Goal: Transaction & Acquisition: Purchase product/service

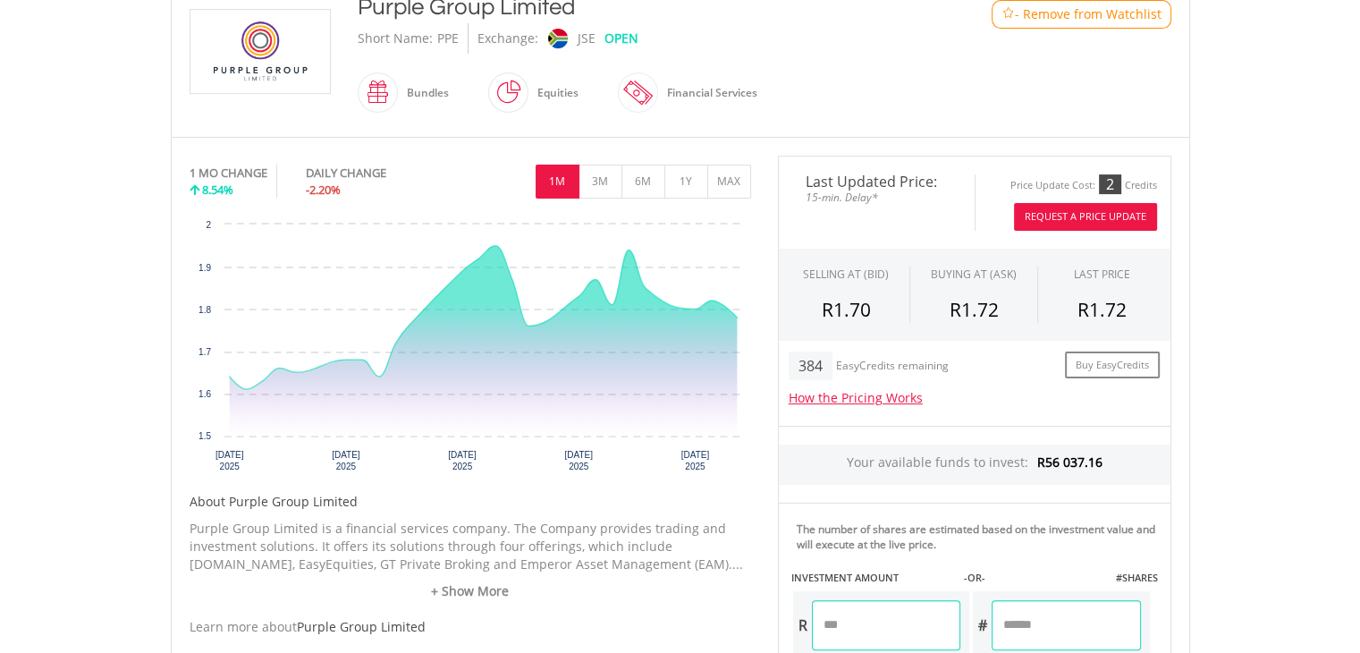
scroll to position [420, 0]
click at [1006, 598] on input "number" at bounding box center [1065, 623] width 148 height 50
type input "*****"
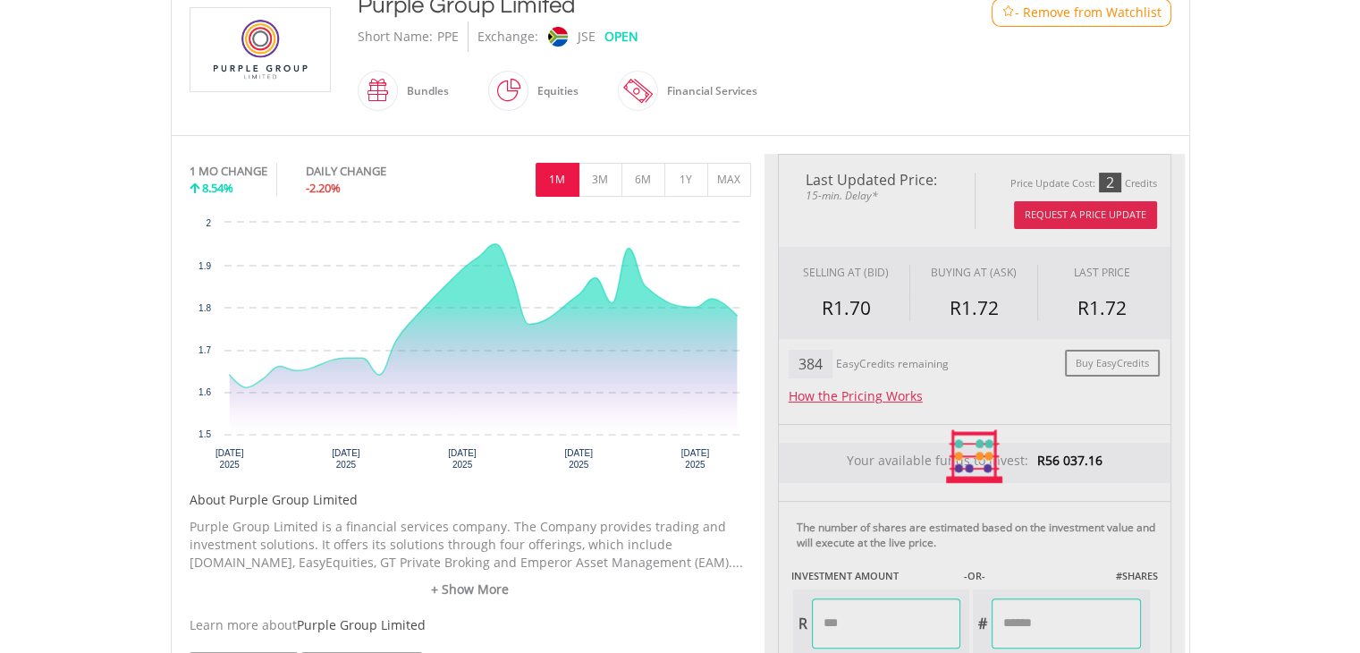
click at [1087, 630] on div "Last Updated Price: 15-min. Delay* Price Update Cost: 2 Credits Request A Price…" at bounding box center [974, 457] width 420 height 606
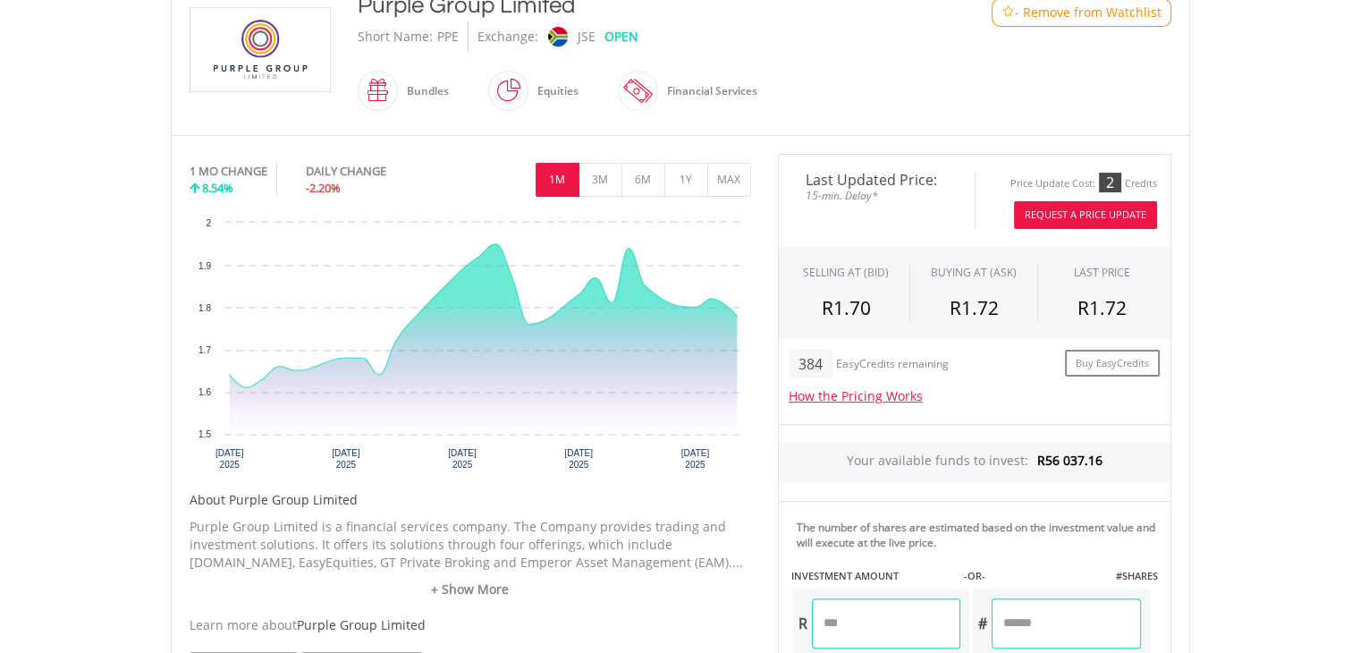
scroll to position [991, 0]
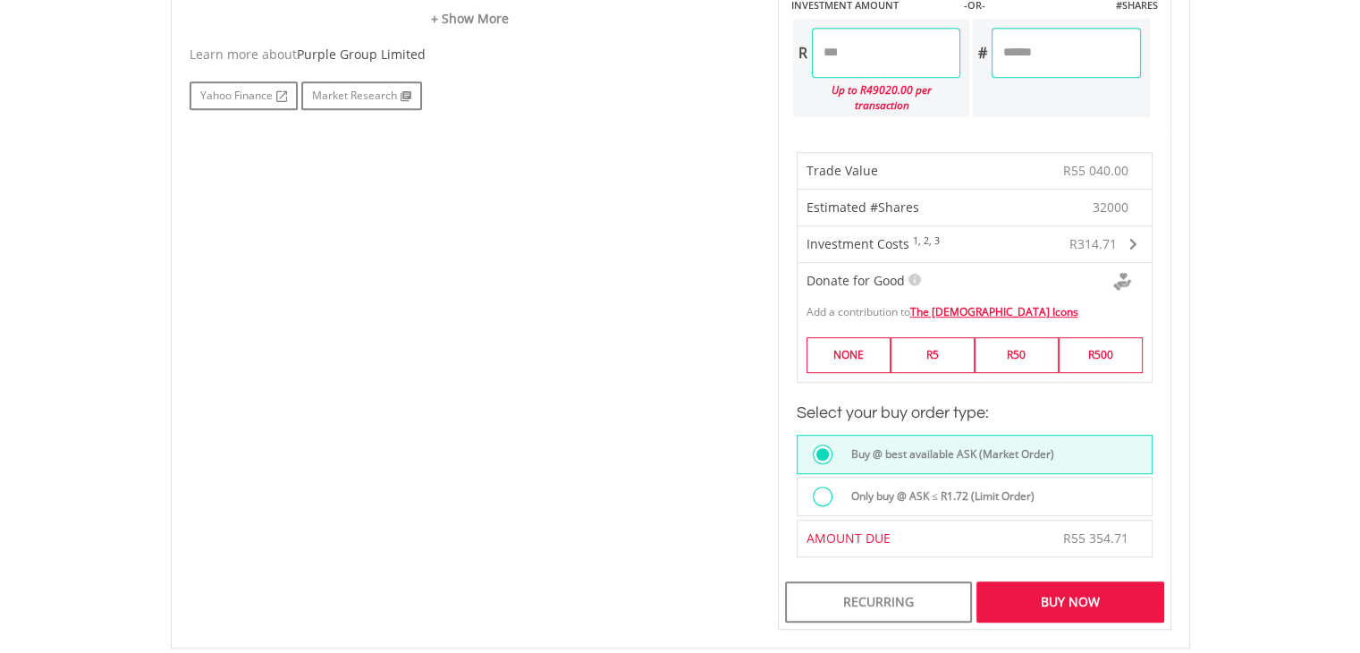
click at [813, 486] on div at bounding box center [823, 496] width 20 height 20
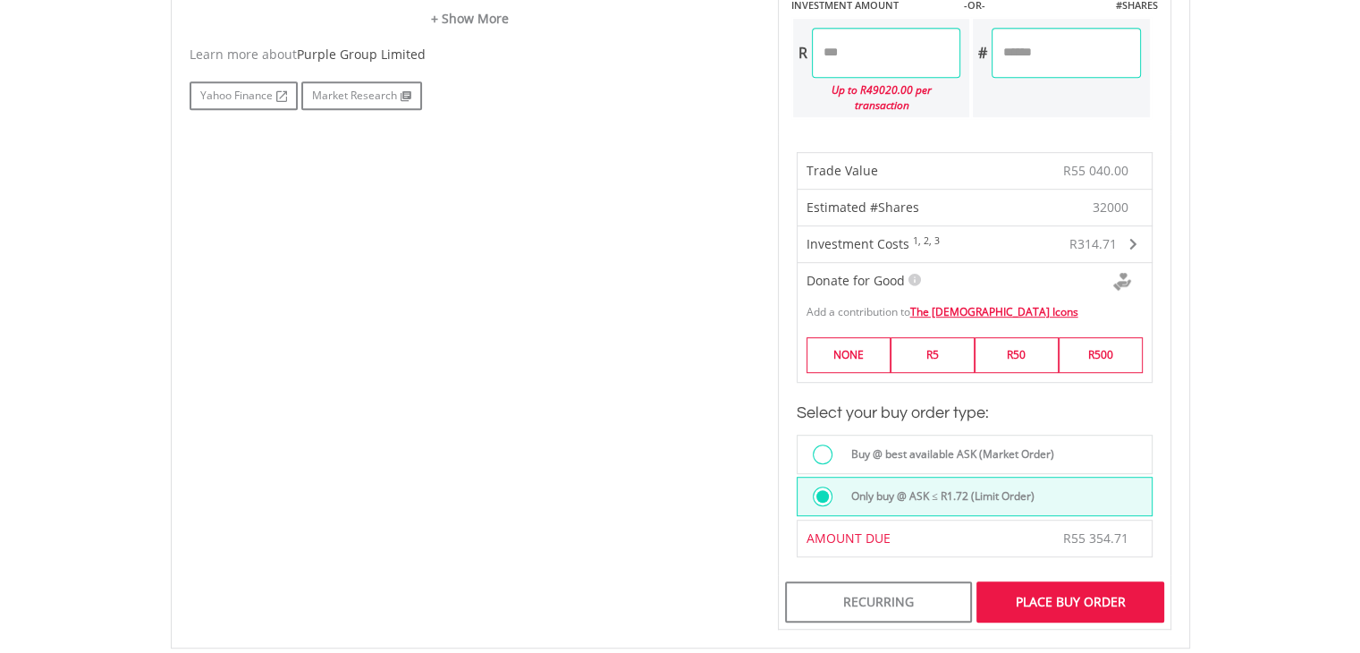
click at [1042, 581] on div "Place Buy Order" at bounding box center [1069, 601] width 187 height 41
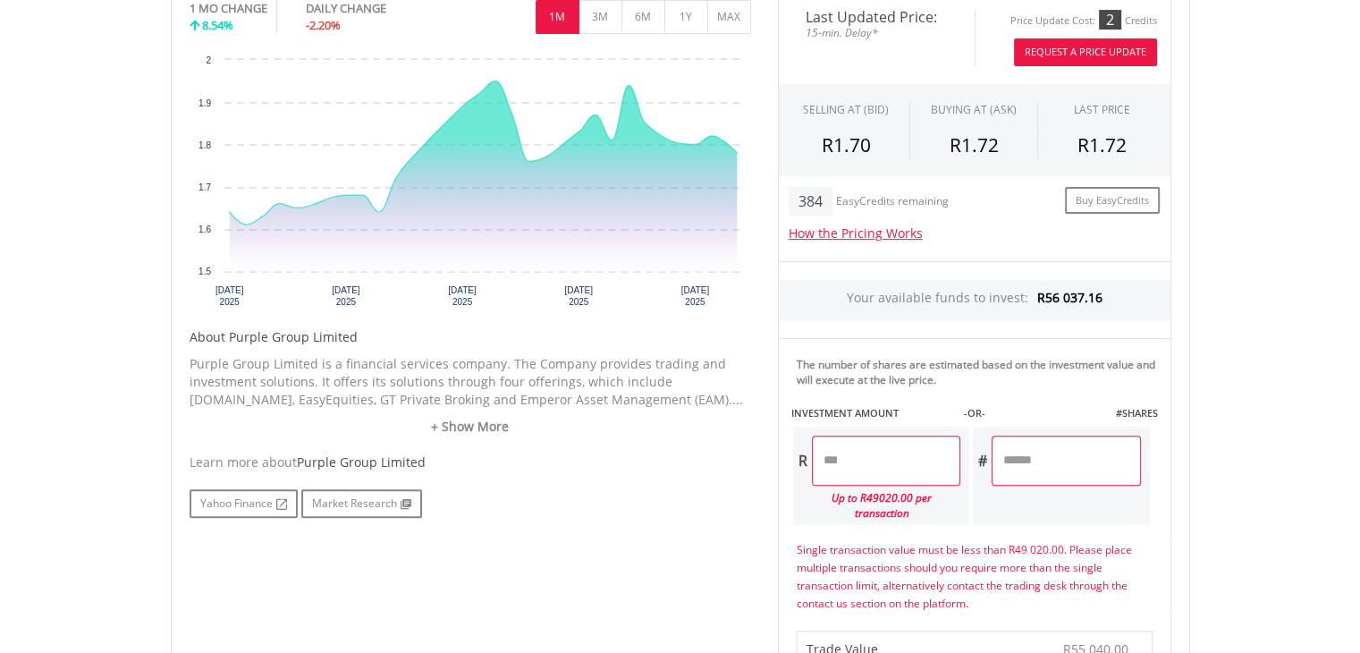
scroll to position [585, 0]
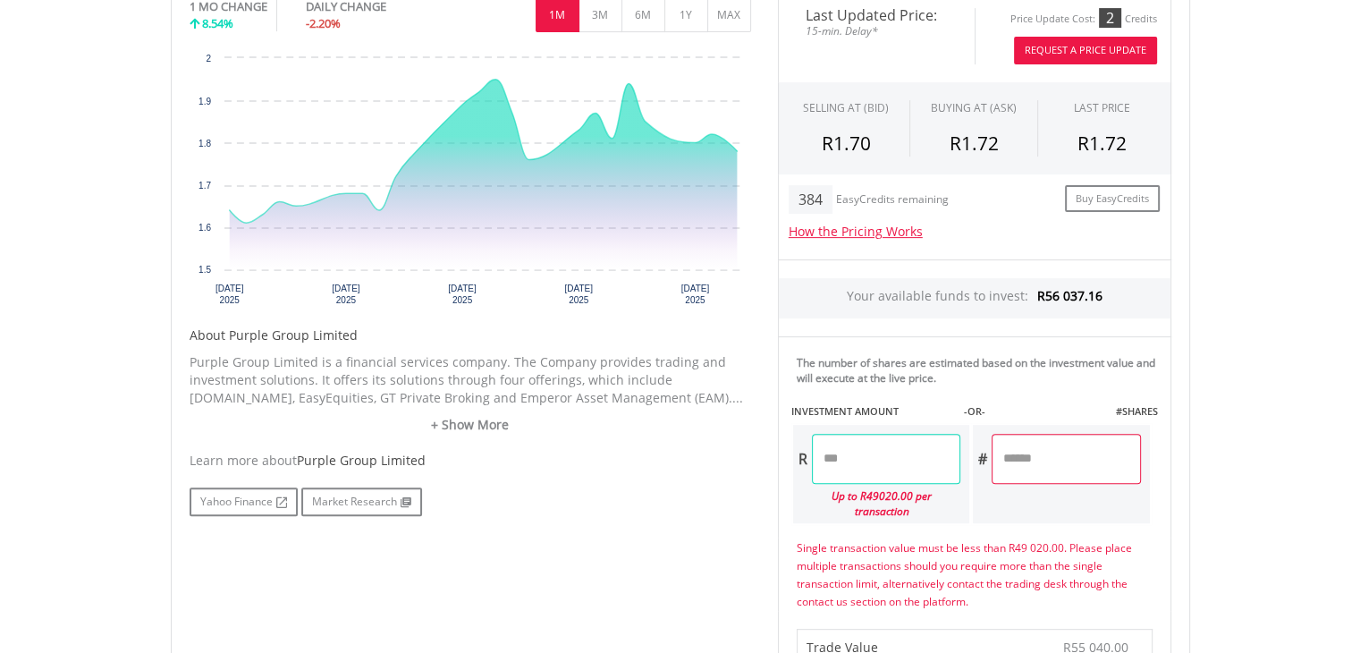
click at [875, 434] on input "********" at bounding box center [886, 459] width 148 height 50
type input "*"
type input "********"
type input "*********"
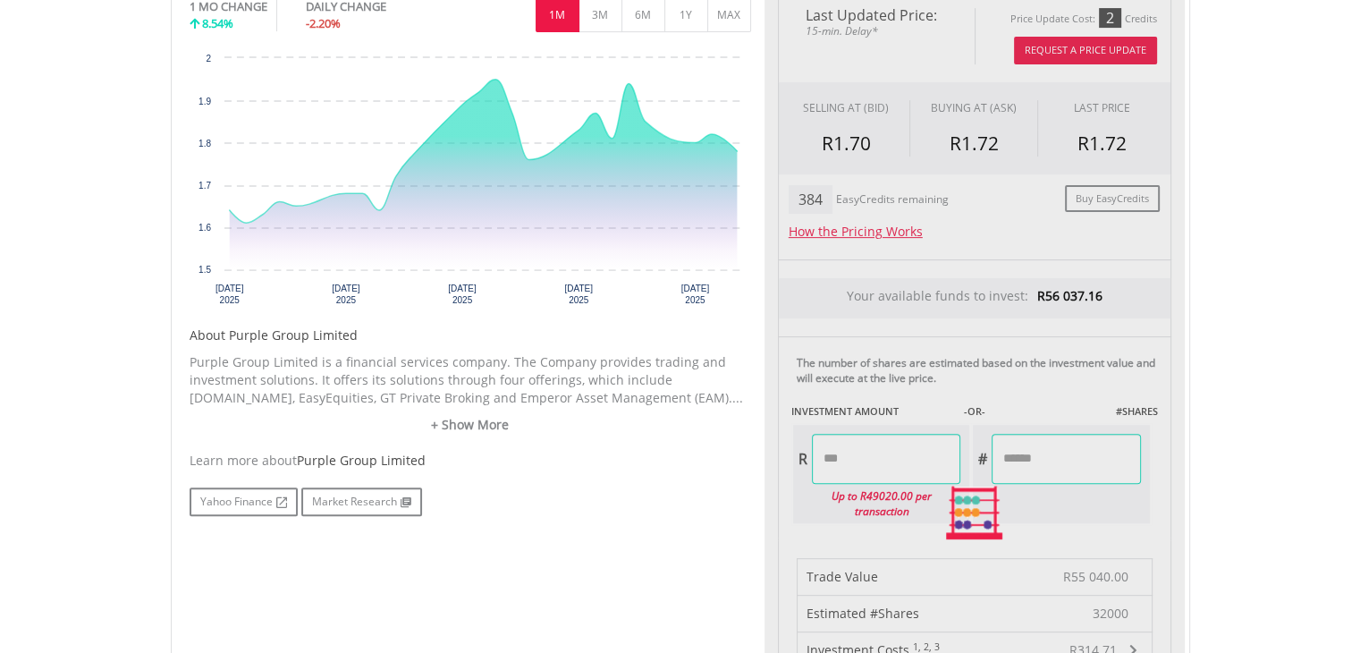
click at [1269, 459] on body "My Investments Invest Now New Listings Sell My Recurring Investments Pending Or…" at bounding box center [680, 473] width 1360 height 2117
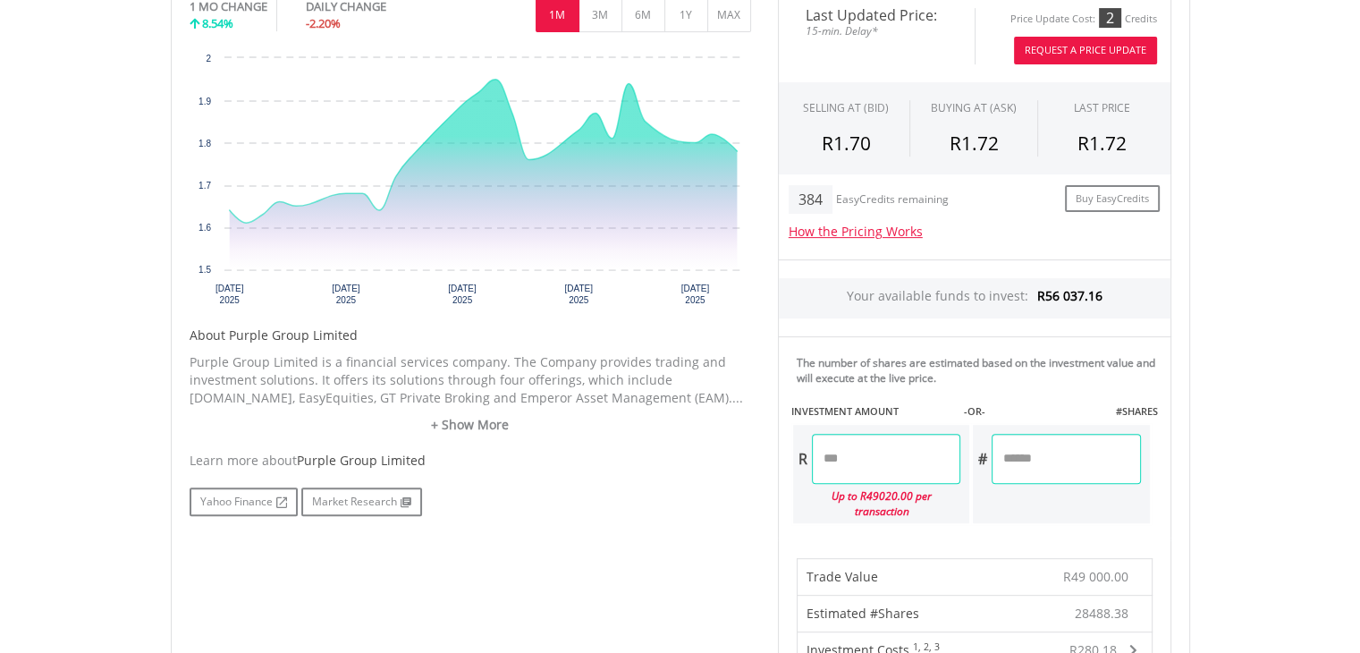
scroll to position [1155, 0]
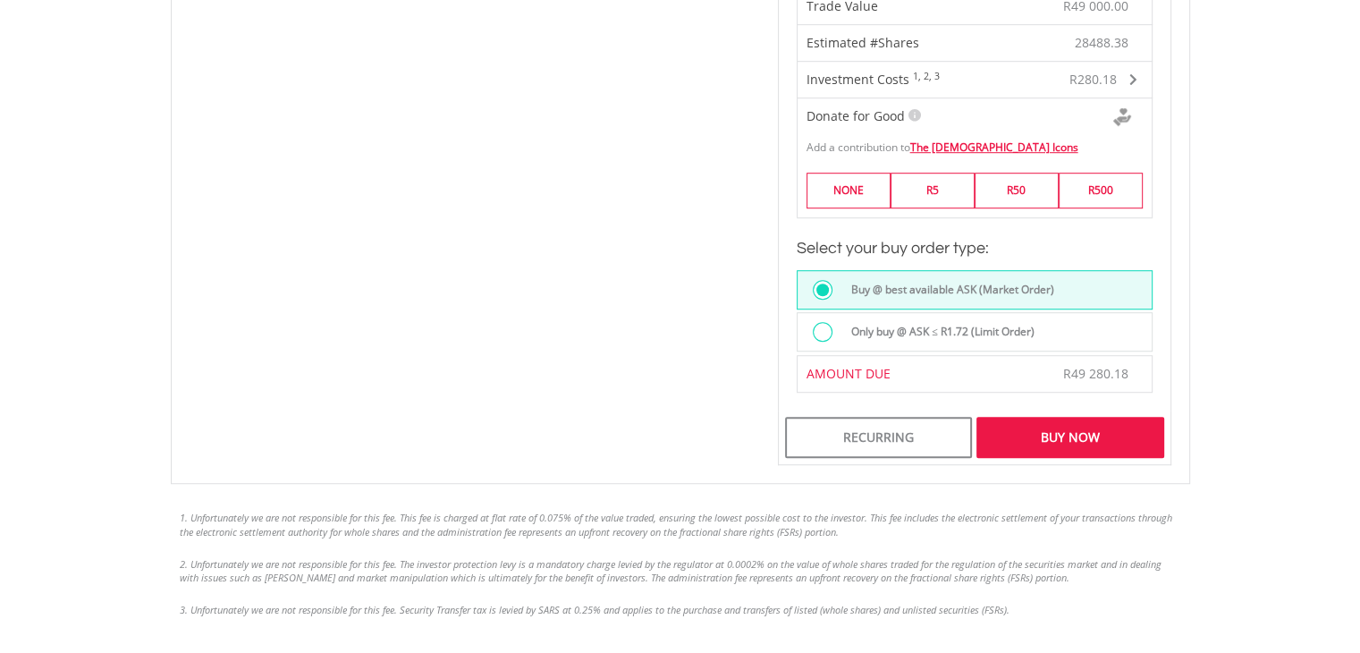
click at [822, 322] on div at bounding box center [823, 332] width 20 height 20
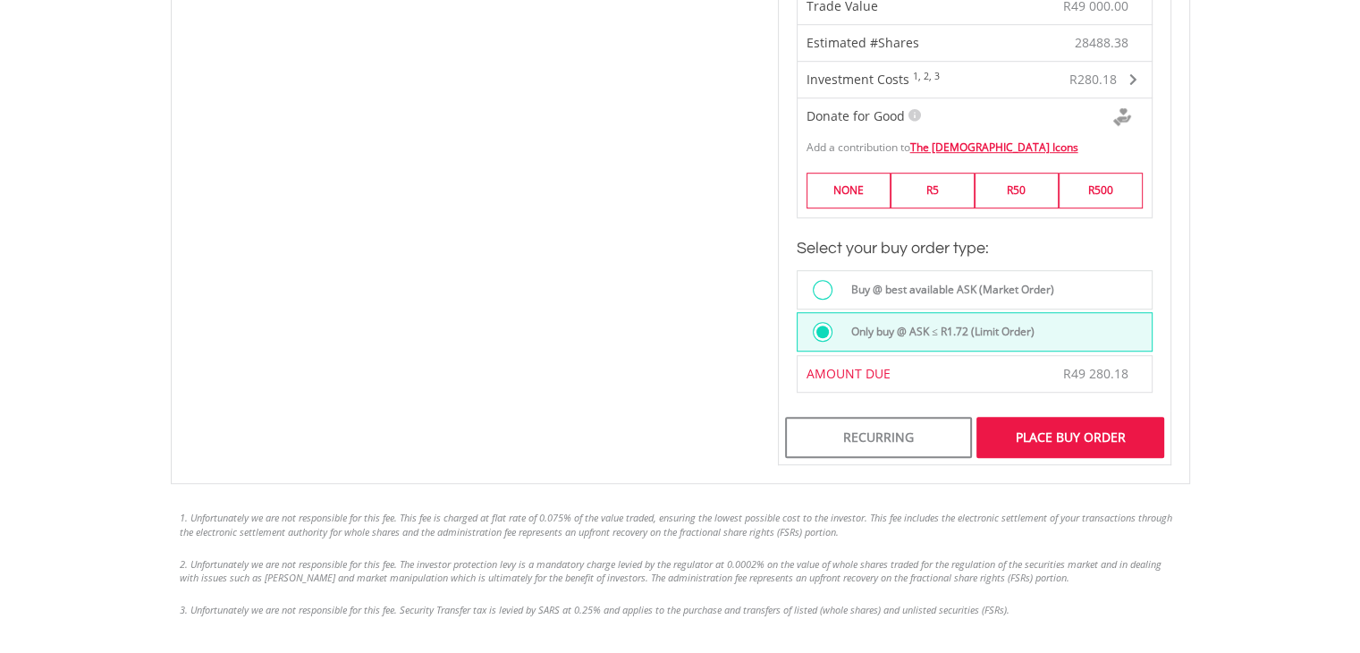
click at [1092, 417] on div "Place Buy Order" at bounding box center [1069, 437] width 187 height 41
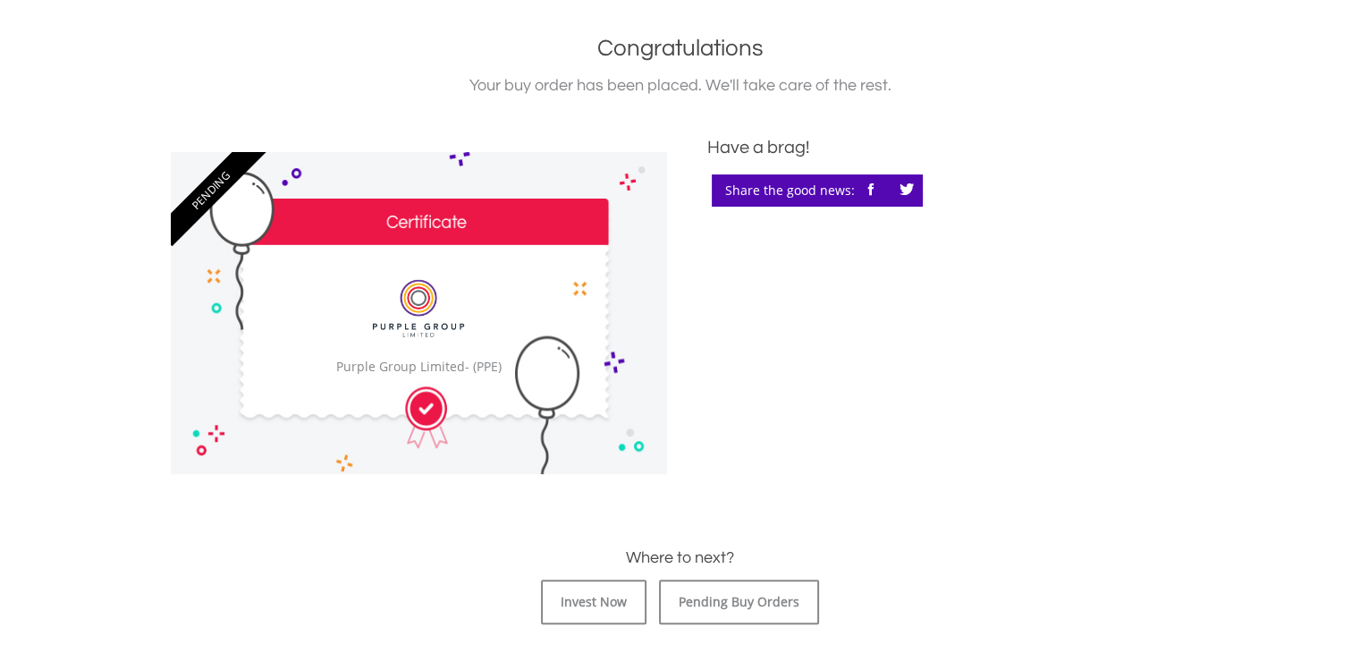
scroll to position [402, 0]
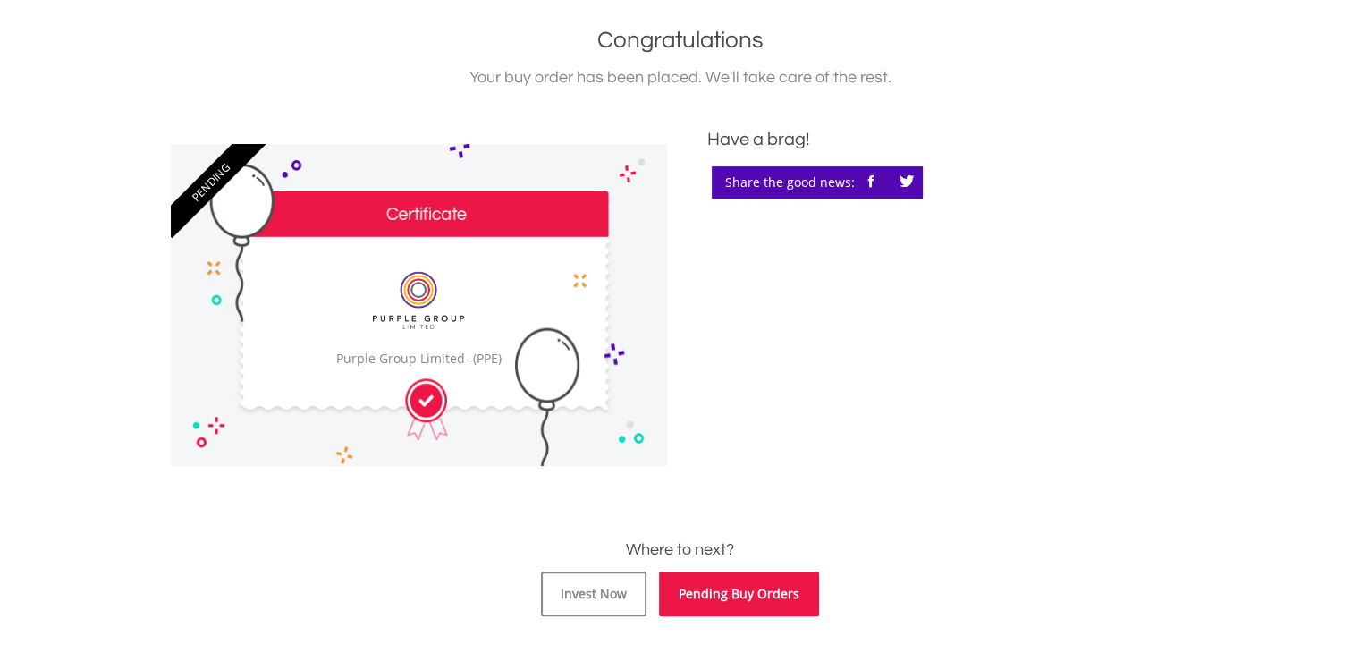
click at [708, 592] on link "Pending Buy Orders" at bounding box center [739, 593] width 160 height 45
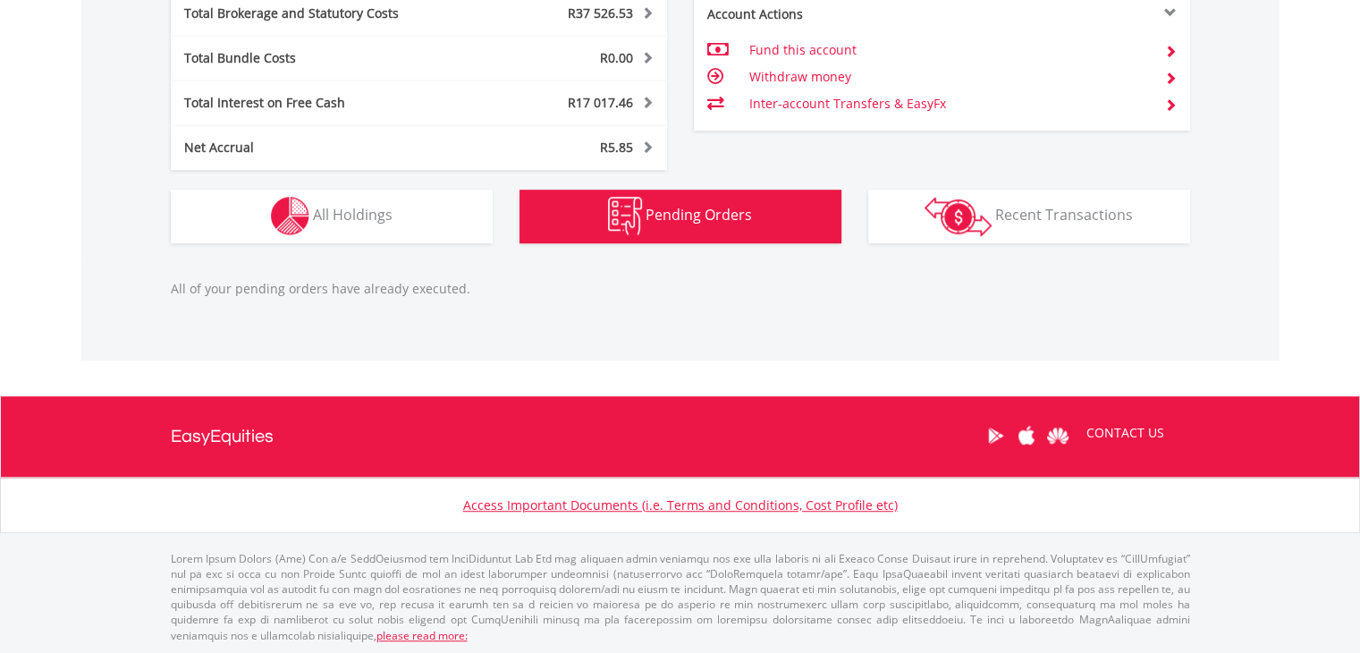
scroll to position [172, 340]
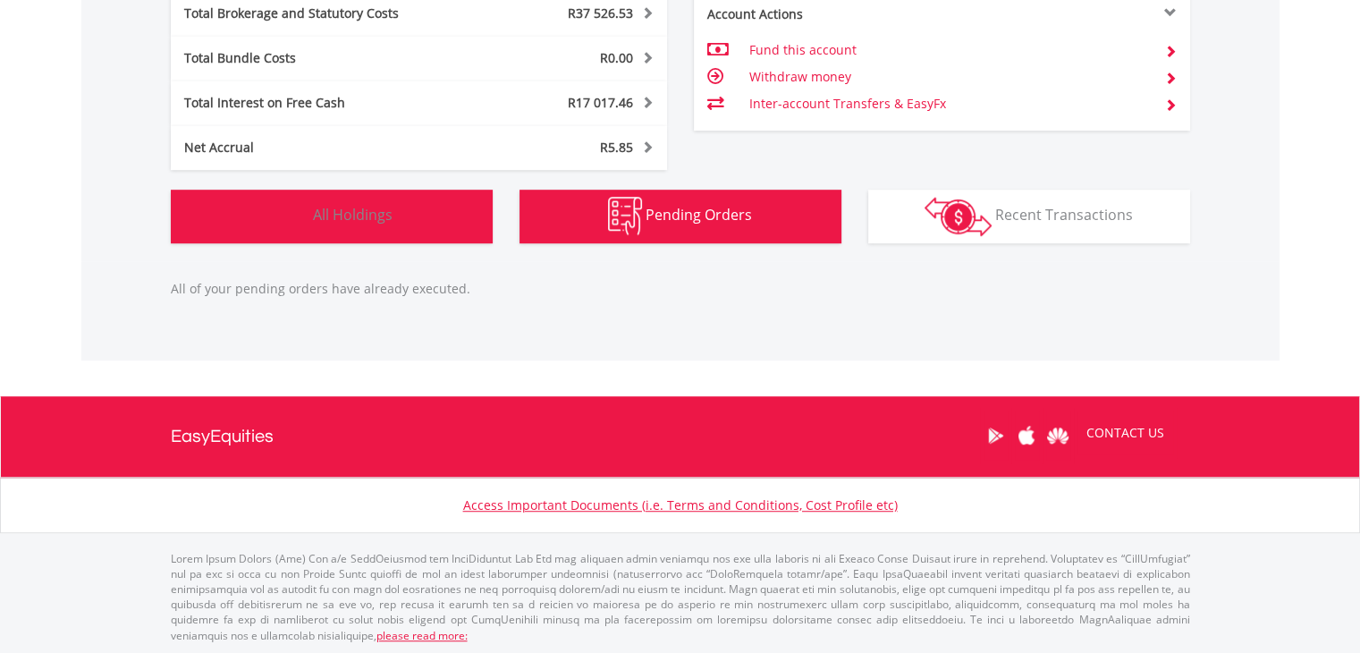
click at [357, 205] on span "All Holdings" at bounding box center [353, 215] width 80 height 20
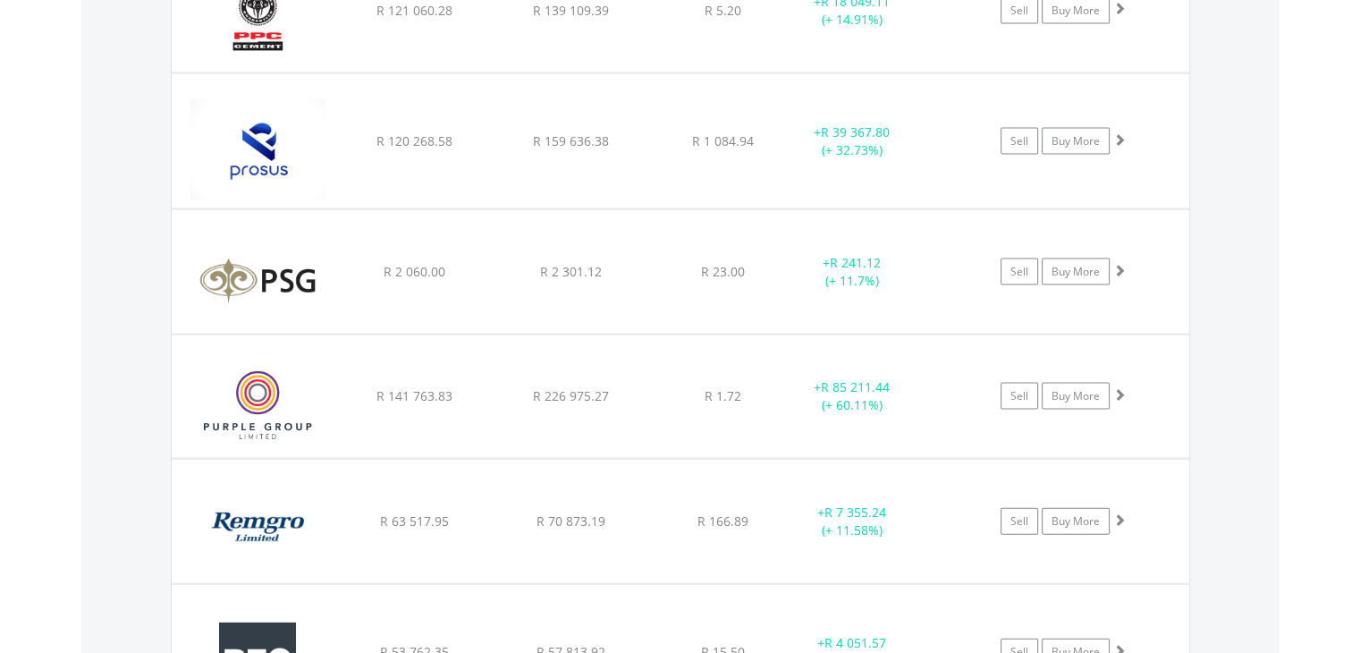
scroll to position [3818, 0]
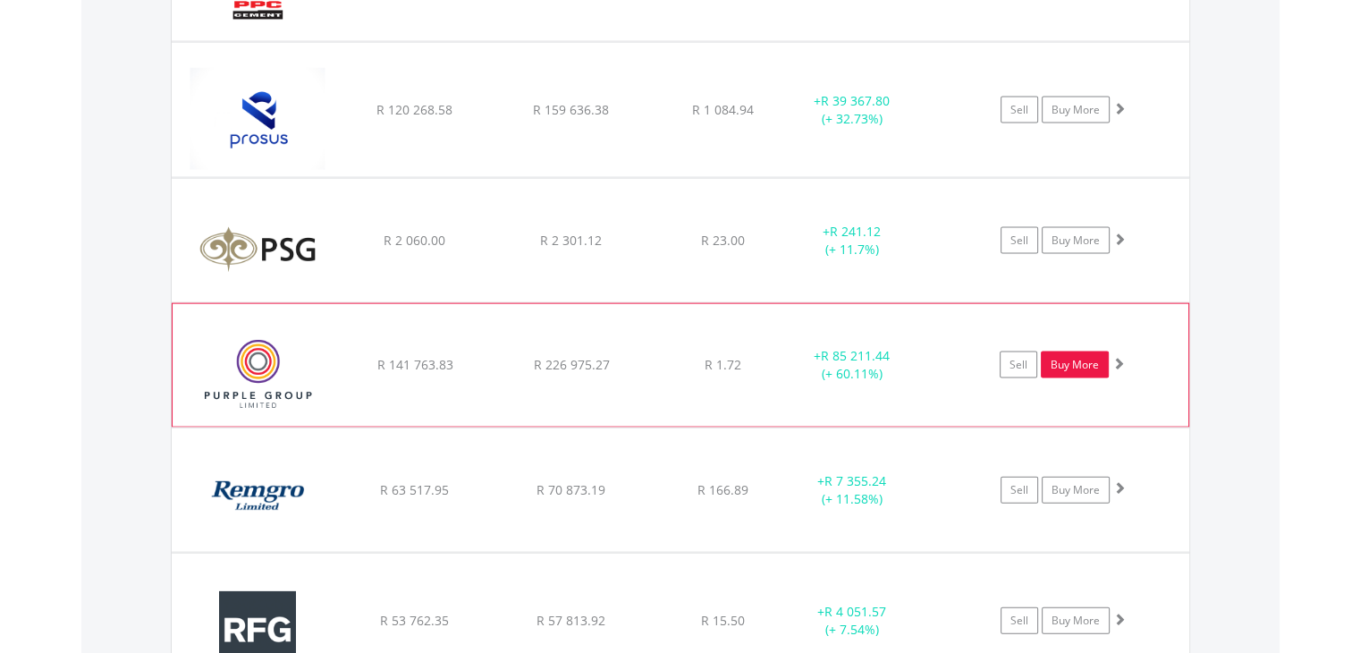
click at [1085, 351] on link "Buy More" at bounding box center [1075, 364] width 68 height 27
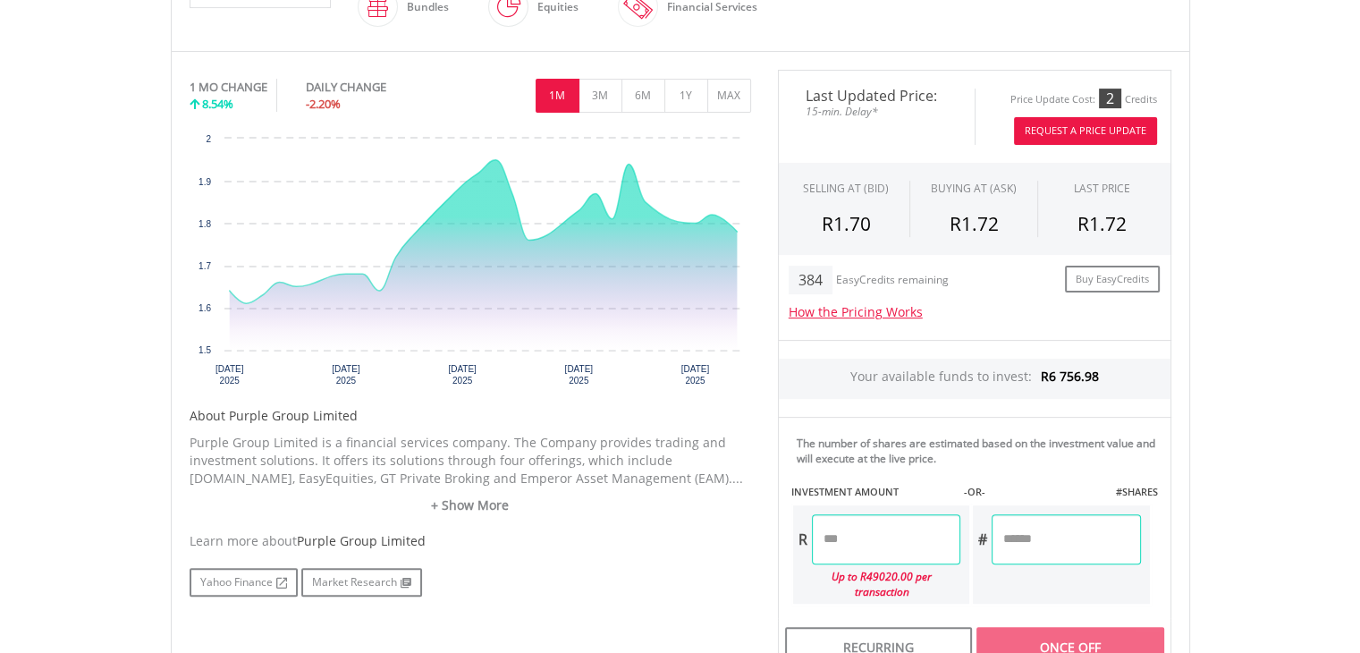
scroll to position [494, 0]
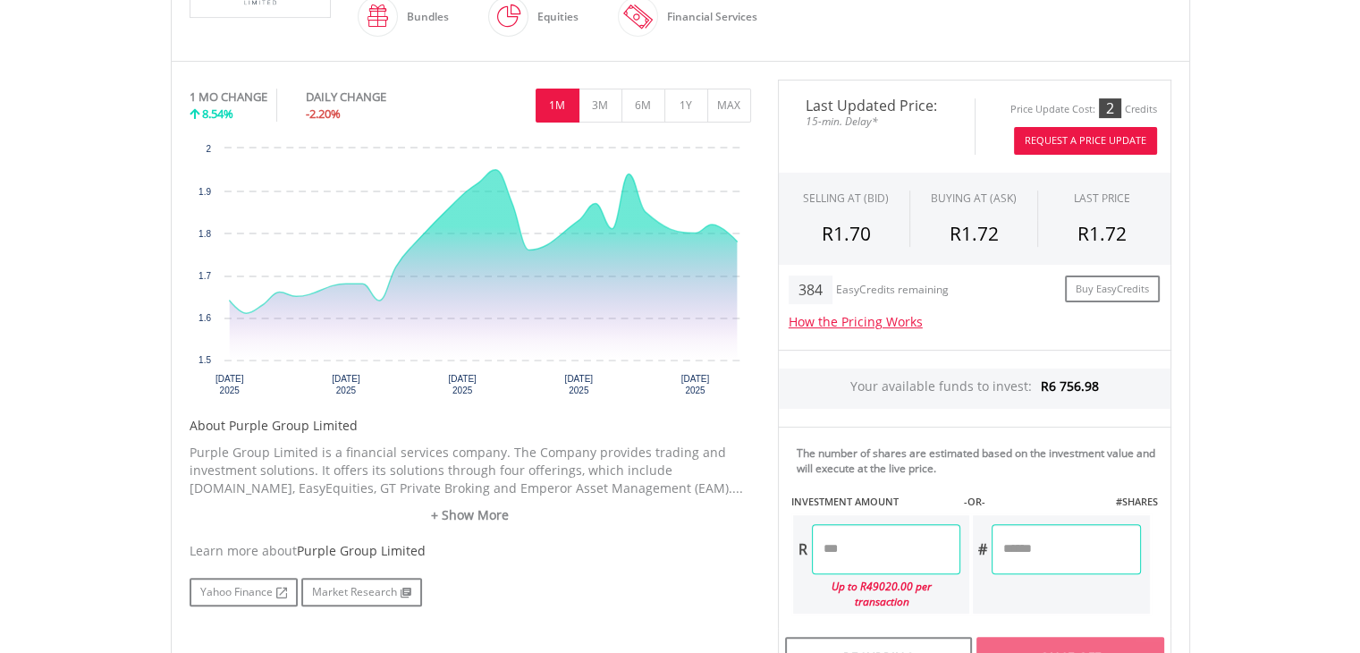
click at [828, 544] on input "number" at bounding box center [886, 549] width 148 height 50
click at [998, 548] on input "number" at bounding box center [1065, 549] width 148 height 50
type input "*"
type input "****"
type input "*******"
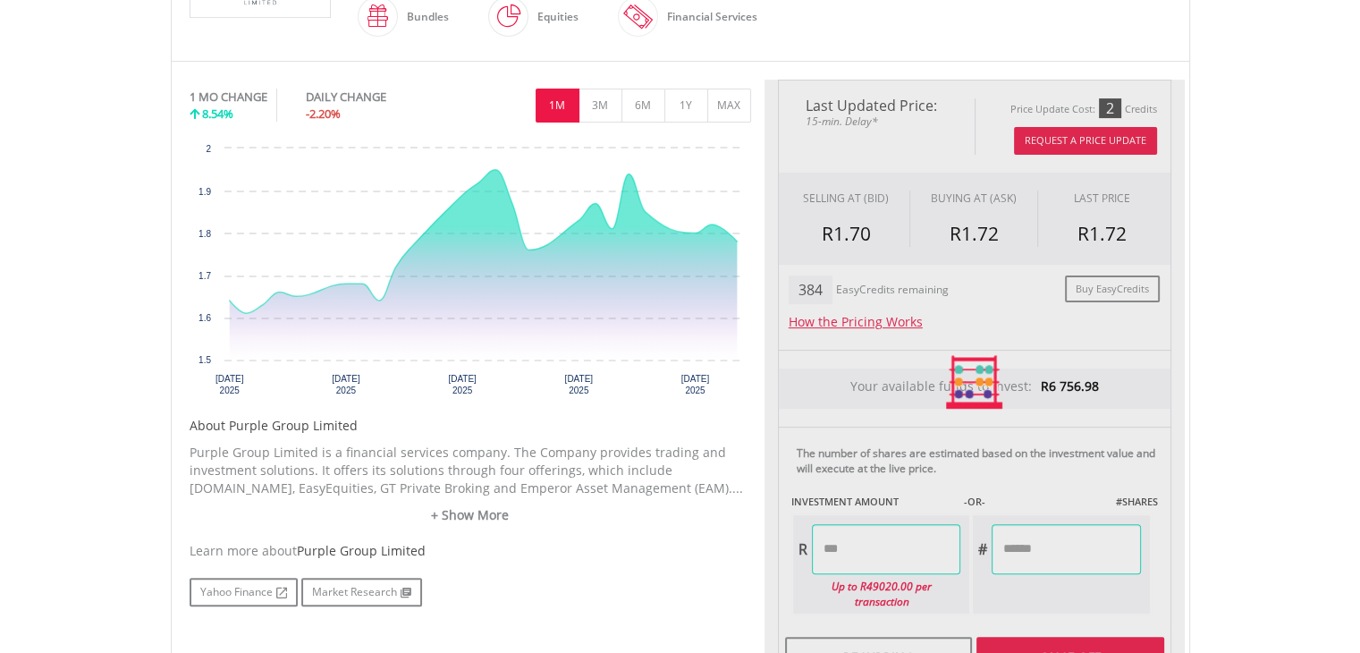
click at [1037, 621] on div "Last Updated Price: 15-min. Delay* Price Update Cost: 2 Credits Request A Price…" at bounding box center [974, 383] width 420 height 606
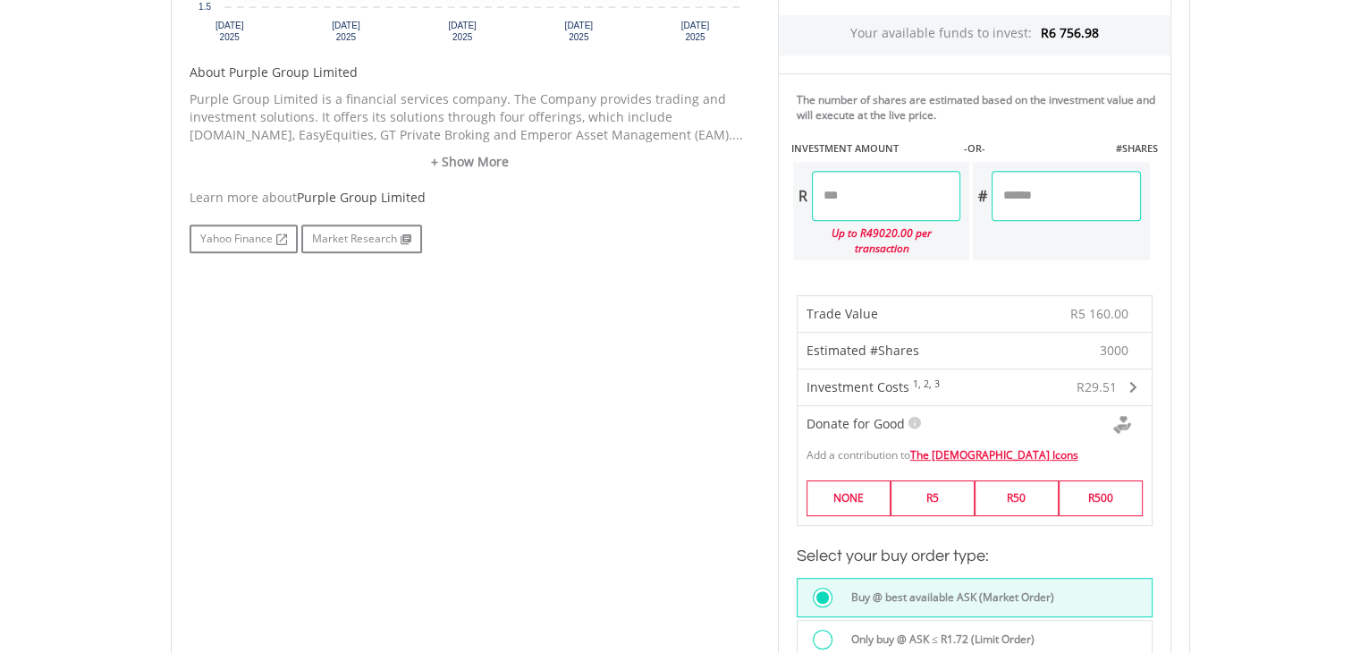
scroll to position [851, 0]
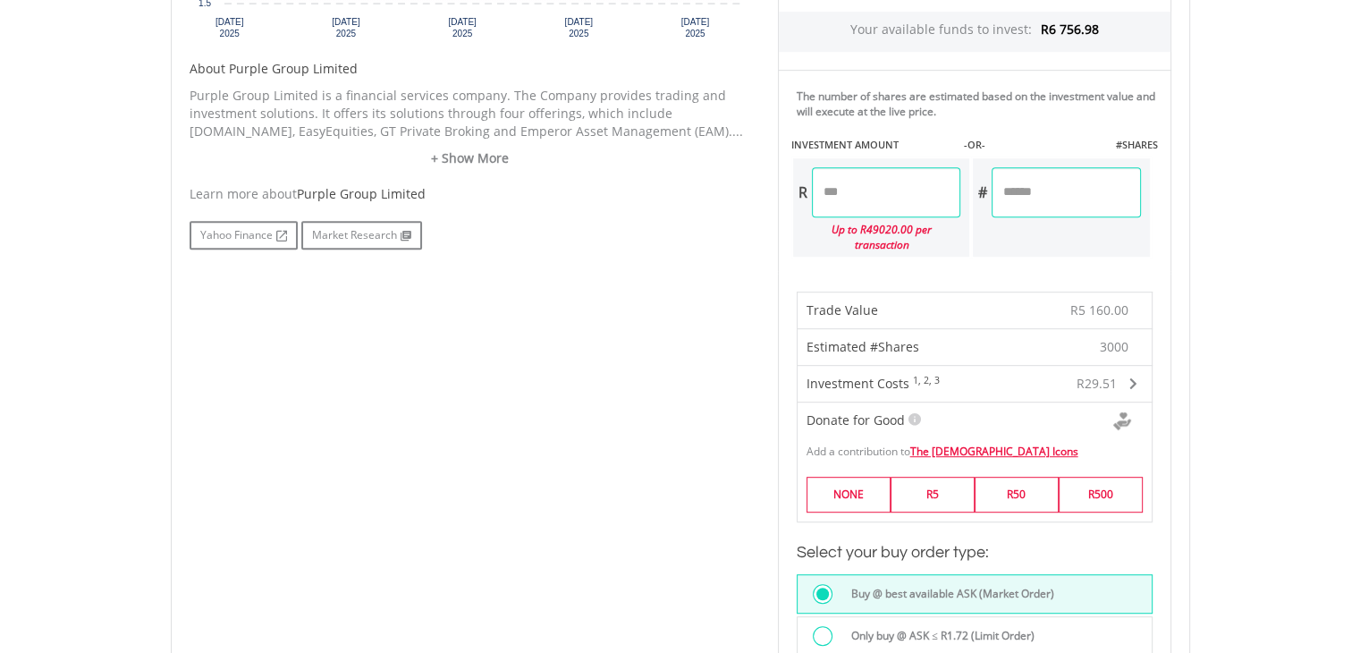
click at [822, 626] on div at bounding box center [823, 636] width 20 height 20
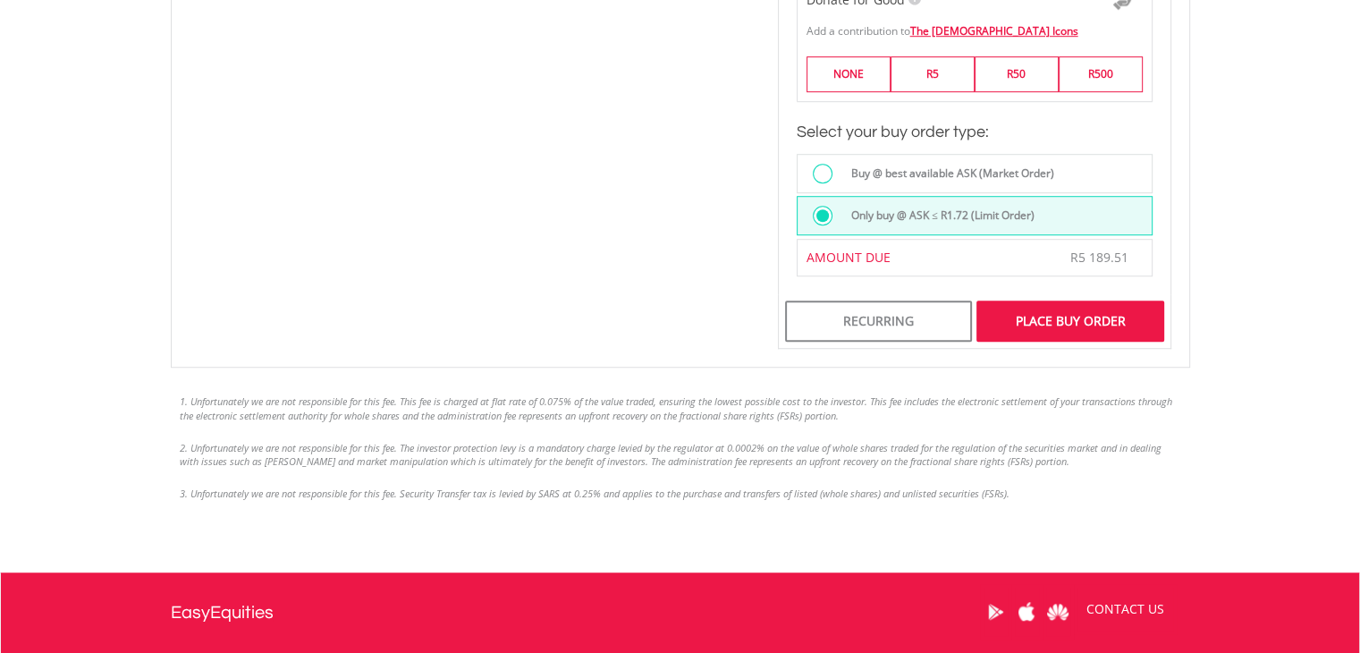
scroll to position [1395, 0]
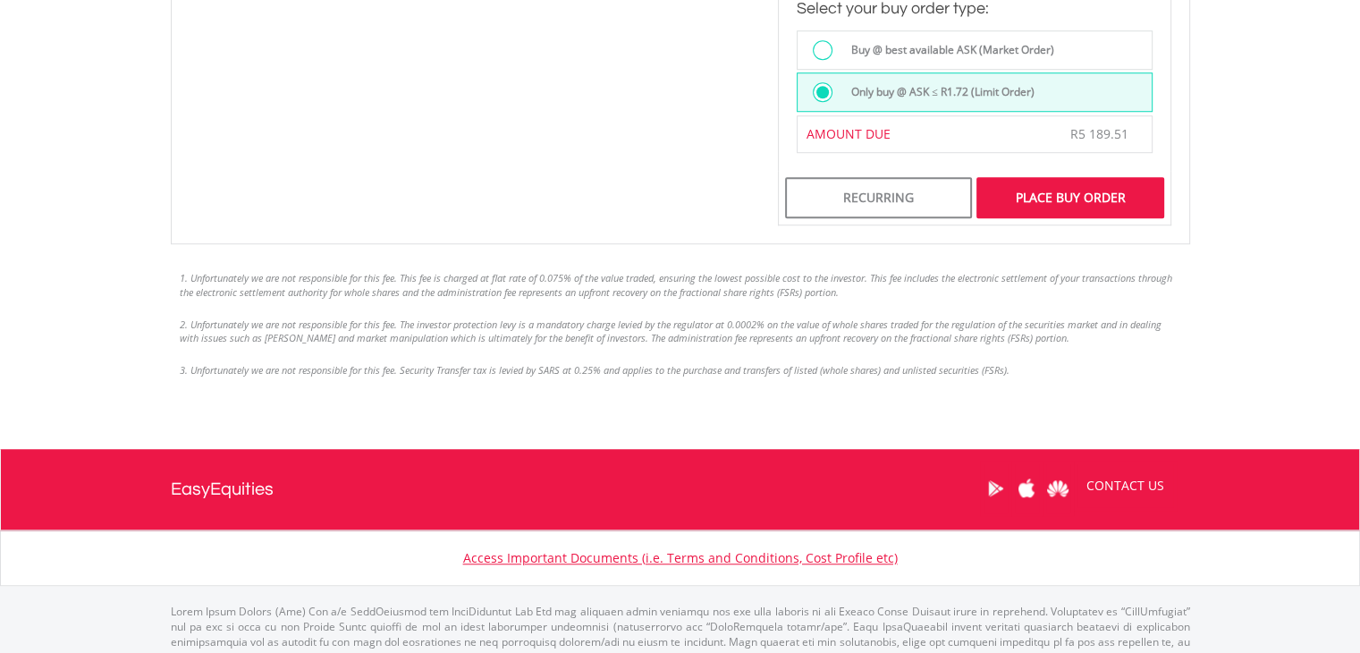
click at [1073, 177] on div "Place Buy Order" at bounding box center [1069, 197] width 187 height 41
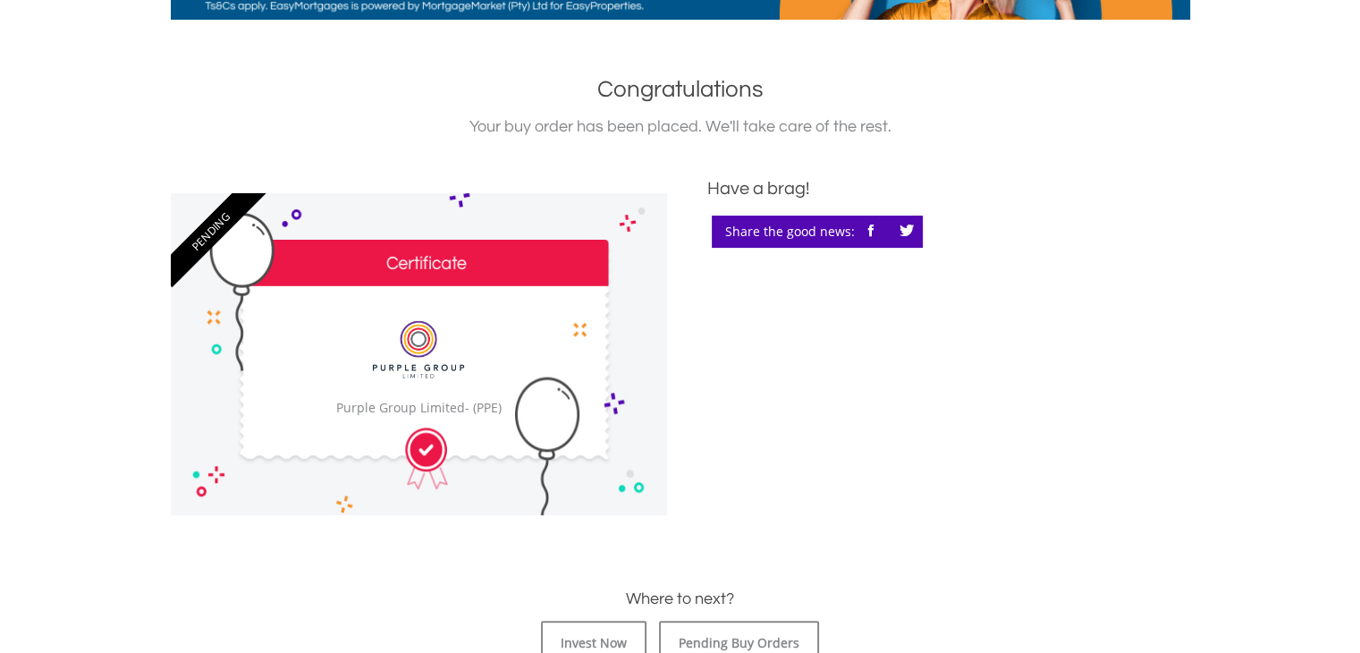
scroll to position [361, 0]
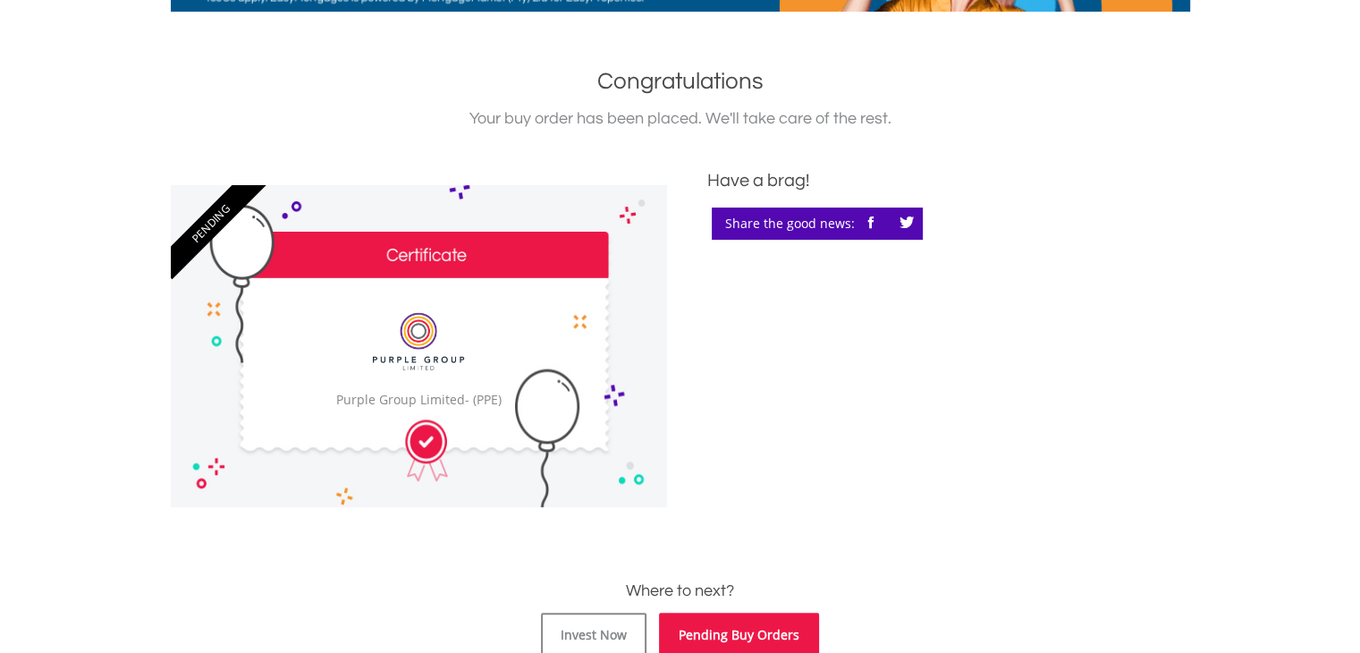
click at [683, 639] on link "Pending Buy Orders" at bounding box center [739, 634] width 160 height 45
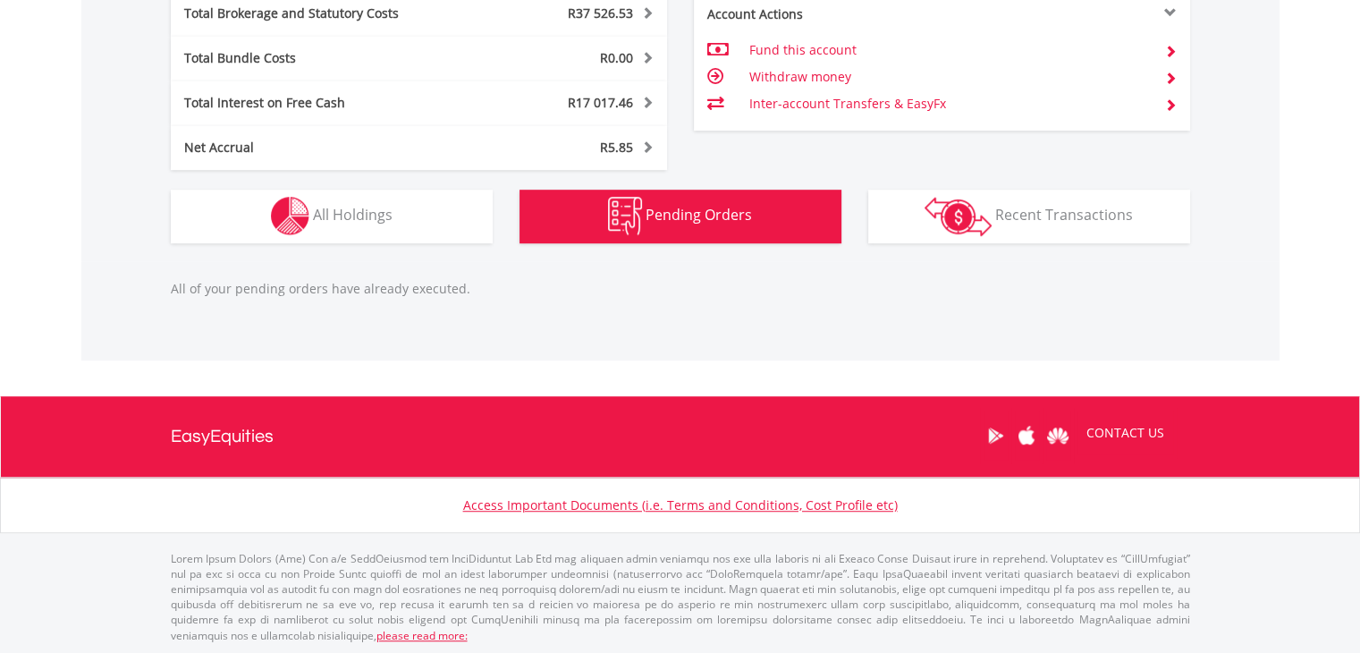
scroll to position [172, 340]
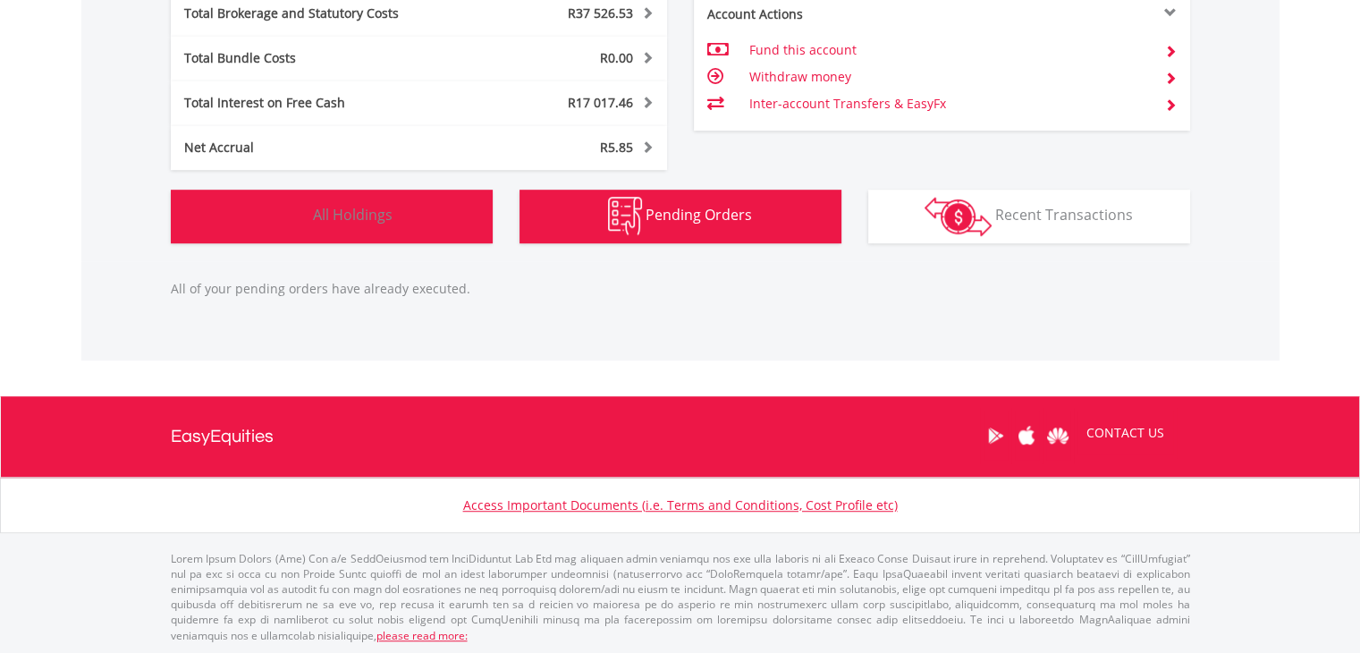
click at [329, 223] on span "All Holdings" at bounding box center [353, 215] width 80 height 20
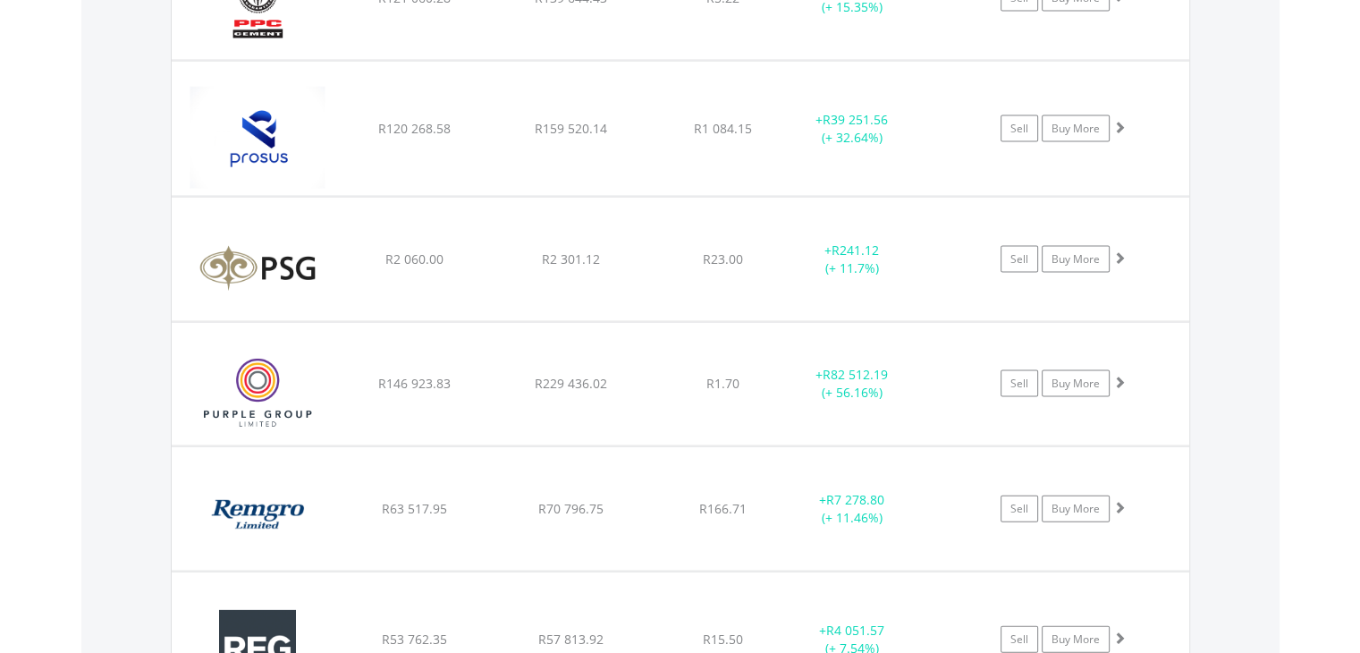
scroll to position [3812, 0]
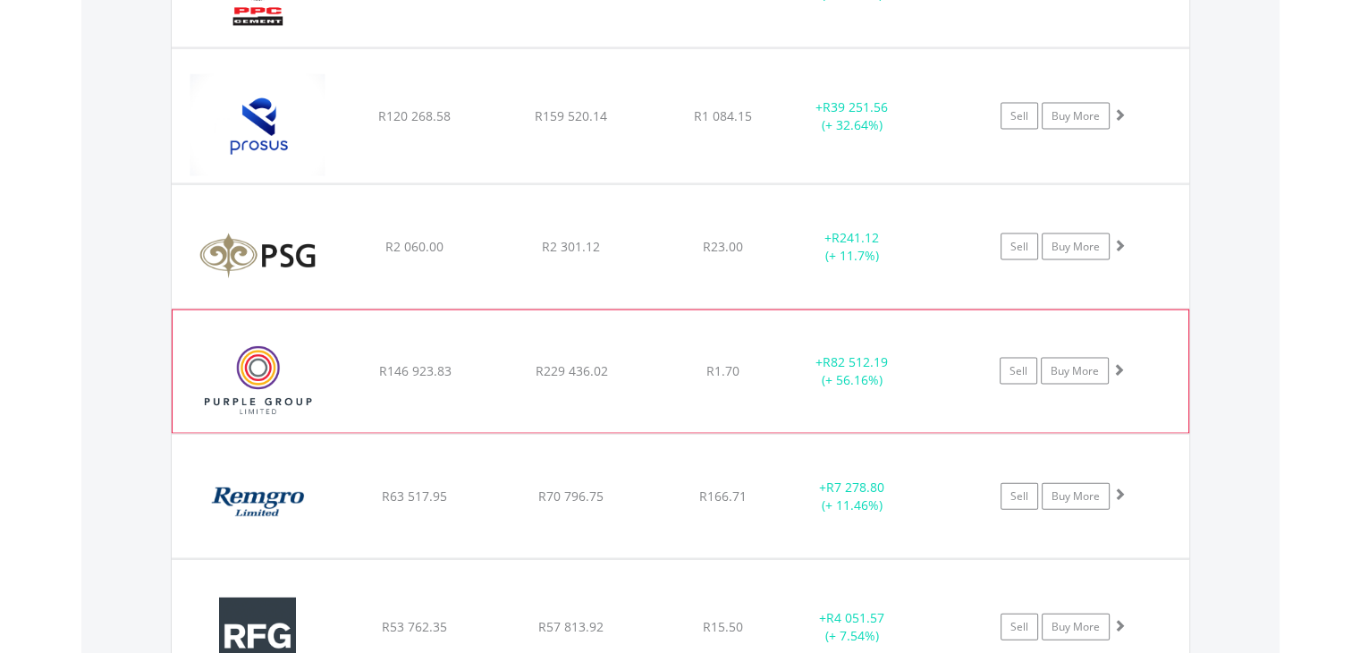
click at [1119, 363] on span at bounding box center [1118, 369] width 13 height 13
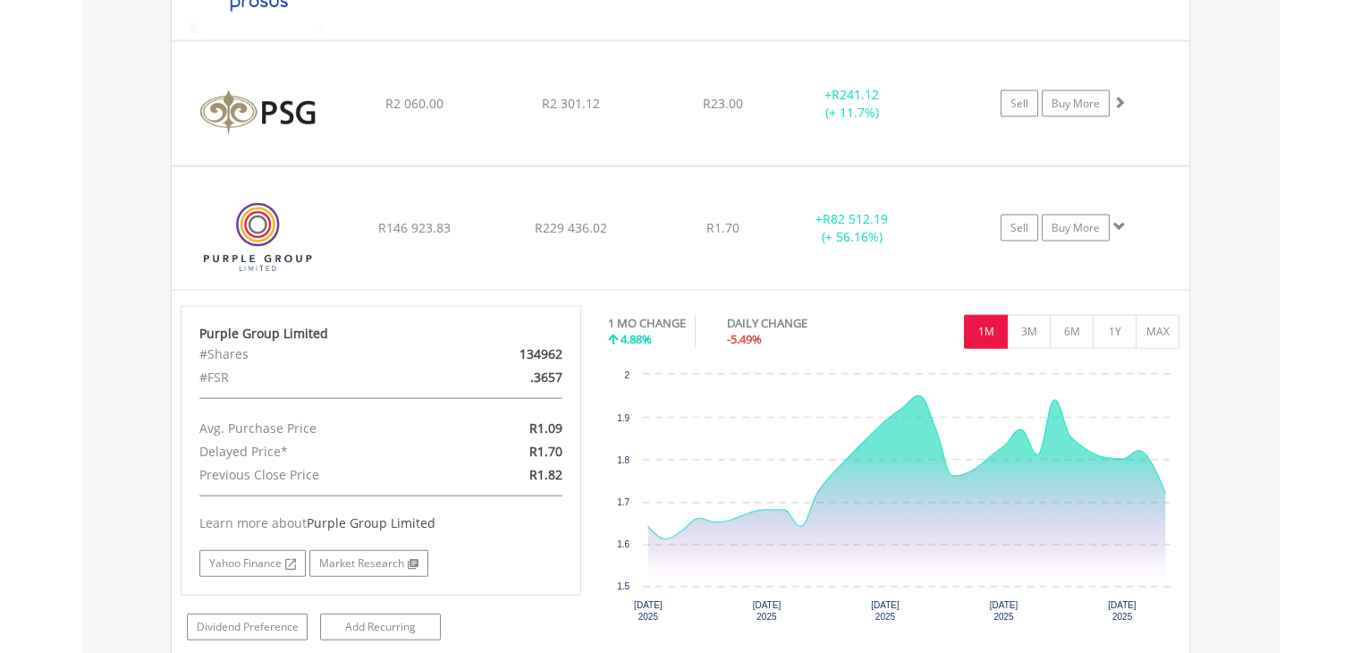
scroll to position [3969, 0]
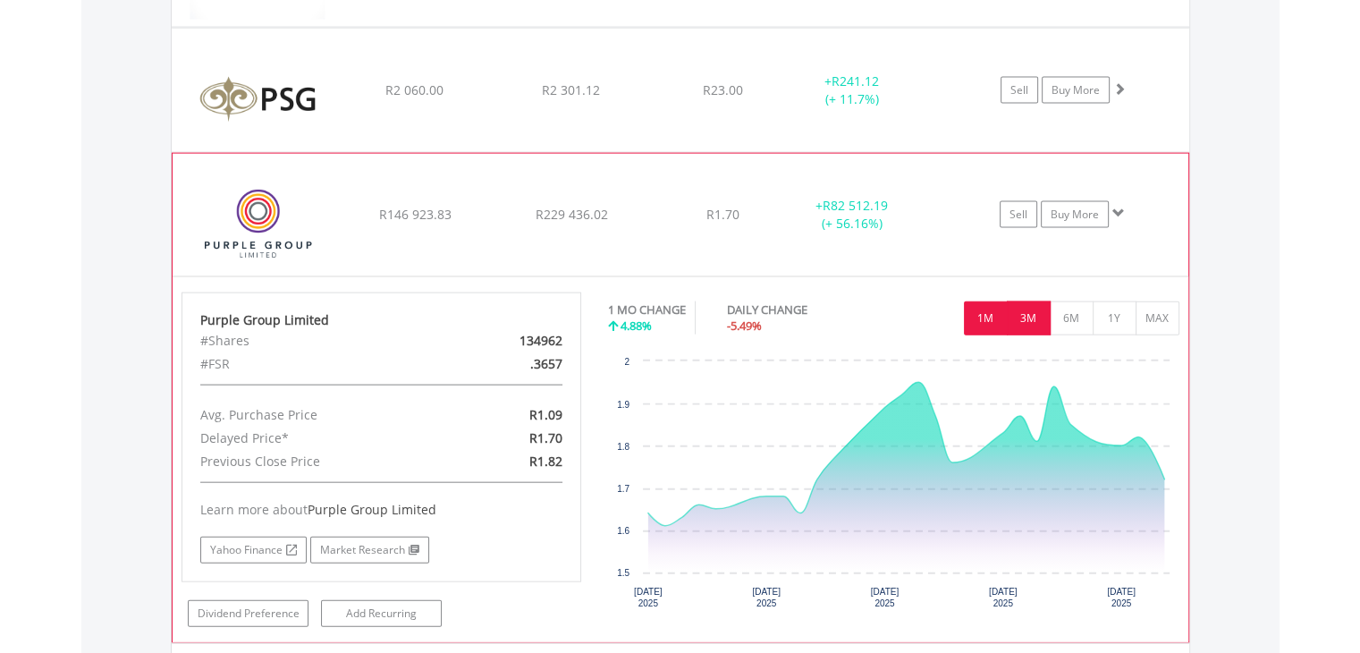
click at [1024, 317] on button "3M" at bounding box center [1029, 318] width 44 height 34
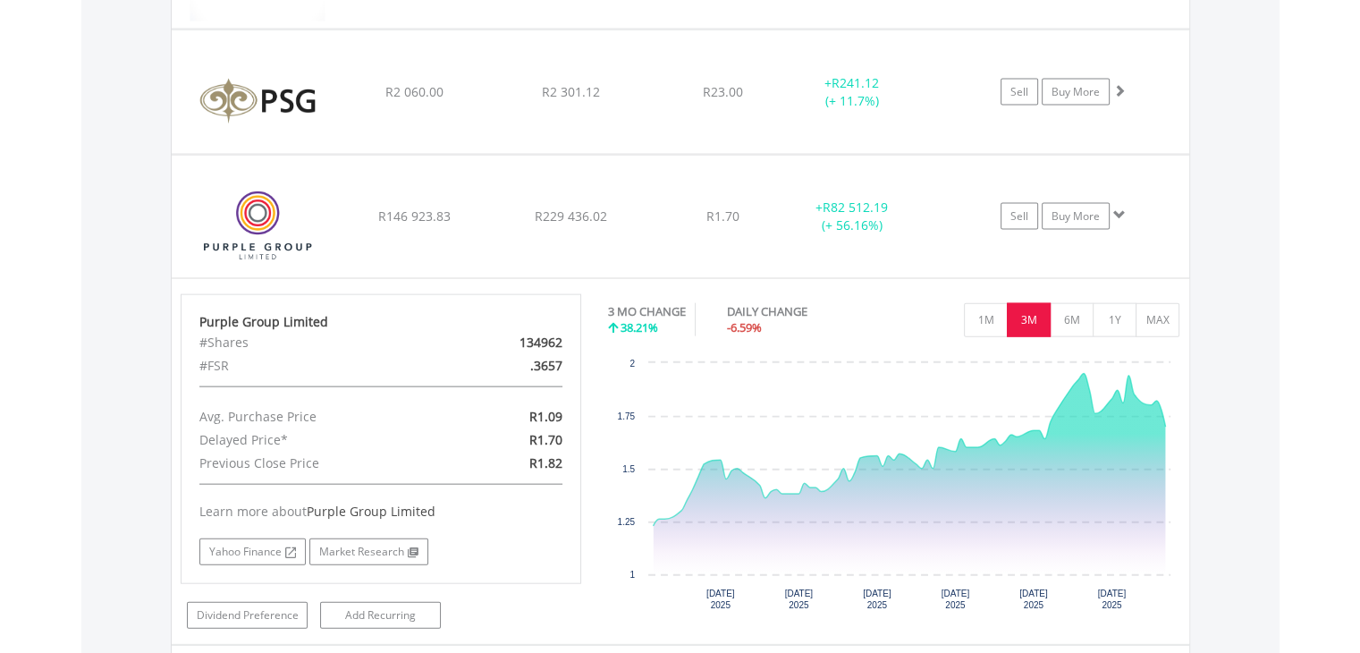
scroll to position [3960, 0]
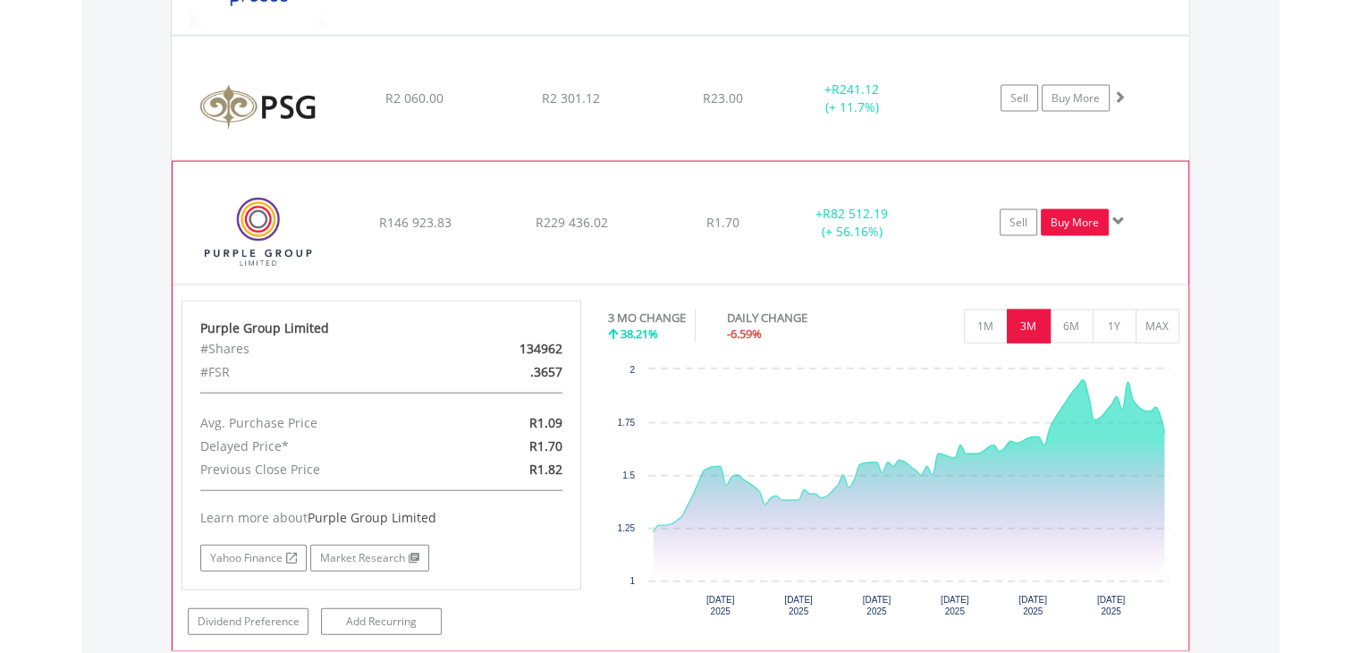
click at [1078, 209] on link "Buy More" at bounding box center [1075, 222] width 68 height 27
